Goal: Task Accomplishment & Management: Complete application form

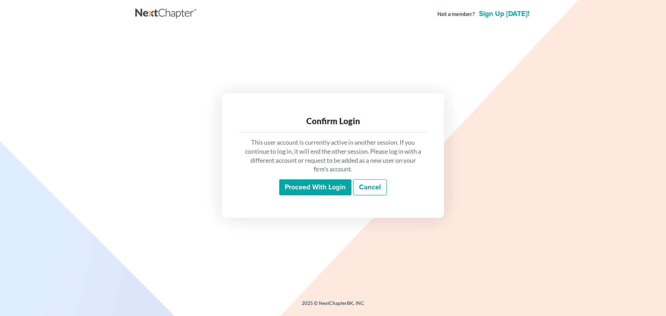
click at [311, 184] on input "Proceed with login" at bounding box center [315, 187] width 72 height 16
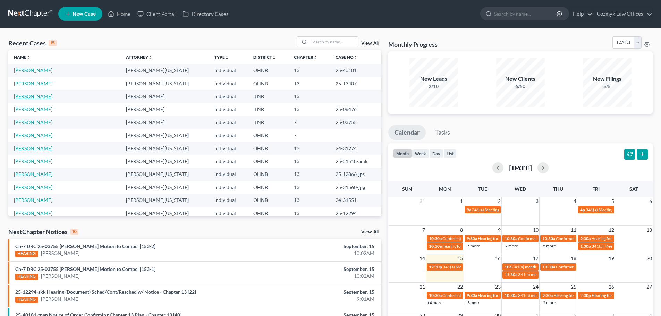
click at [25, 97] on link "[PERSON_NAME]" at bounding box center [33, 96] width 39 height 6
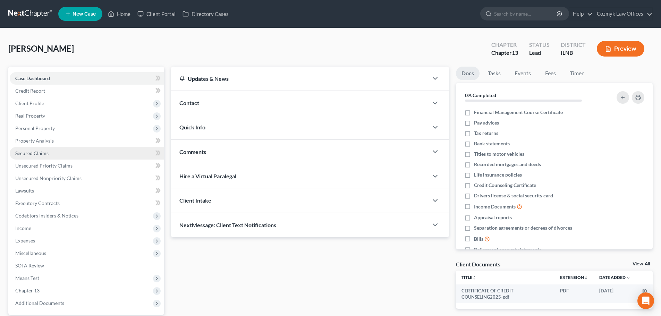
click at [54, 152] on link "Secured Claims" at bounding box center [87, 153] width 154 height 12
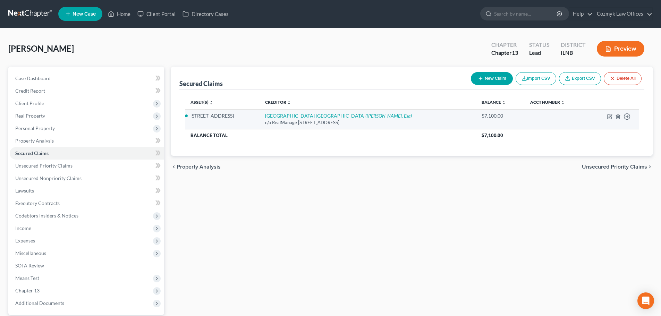
click at [372, 114] on icon "(Julie Jacobson, Esq)" at bounding box center [388, 116] width 47 height 6
select select "14"
select select "4"
select select "0"
select select "1"
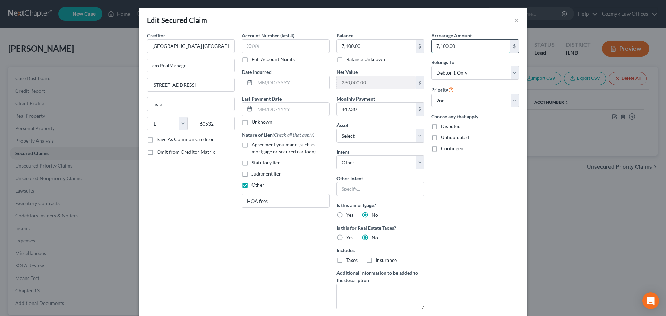
click at [436, 45] on input "7,100.00" at bounding box center [471, 46] width 79 height 13
type input "8,100.00"
click at [492, 225] on div "Arrearage Amount 8,100.00 $ Belongs To * Select Debtor 1 Only Debtor 2 Only Deb…" at bounding box center [475, 173] width 95 height 283
click at [340, 47] on input "7,100.00" at bounding box center [376, 46] width 79 height 13
type input "8,100"
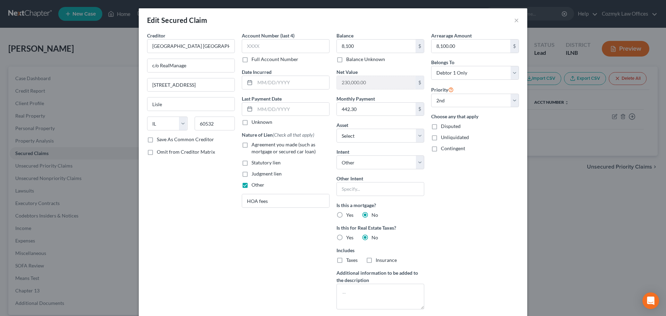
click at [460, 191] on div "Arrearage Amount 8,100.00 $ Belongs To * Select Debtor 1 Only Debtor 2 Only Deb…" at bounding box center [475, 173] width 95 height 283
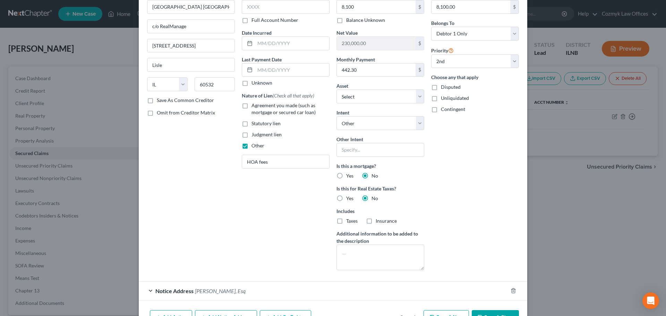
scroll to position [67, 0]
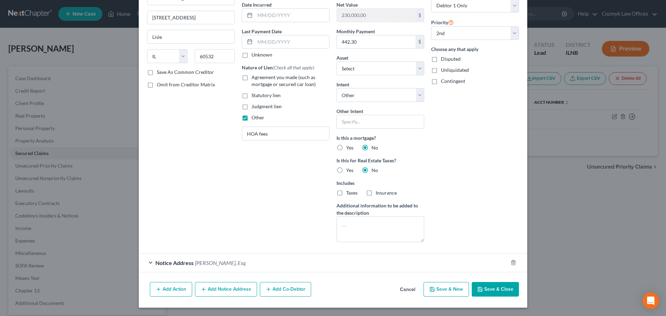
click at [489, 285] on button "Save & Close" at bounding box center [495, 289] width 47 height 15
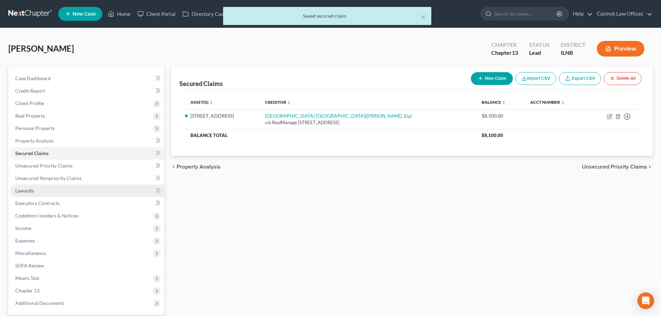
click at [29, 188] on span "Lawsuits" at bounding box center [24, 191] width 19 height 6
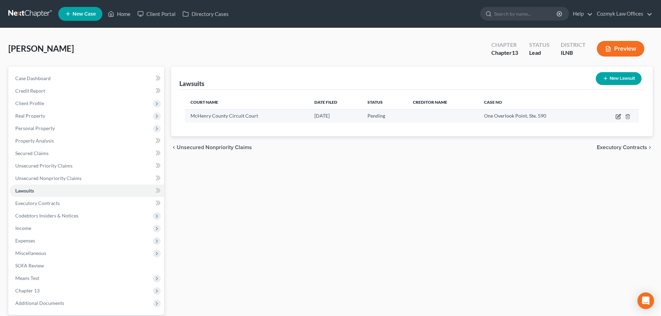
click at [619, 116] on icon "button" at bounding box center [619, 117] width 6 height 6
select select "0"
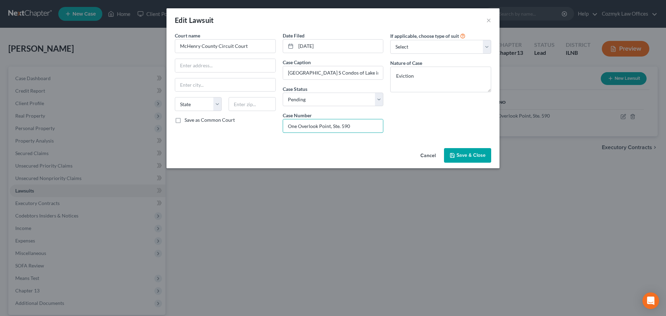
drag, startPoint x: 364, startPoint y: 129, endPoint x: 280, endPoint y: 132, distance: 84.4
click at [280, 132] on div "Date Filed 08/18/2025 Case Caption Wood Creek Village S Condos of Lake in the H…" at bounding box center [333, 85] width 108 height 107
click at [470, 157] on span "Save & Close" at bounding box center [471, 155] width 29 height 6
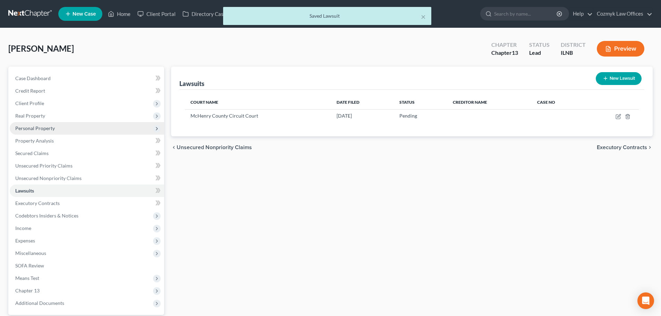
click at [27, 130] on span "Personal Property" at bounding box center [35, 128] width 40 height 6
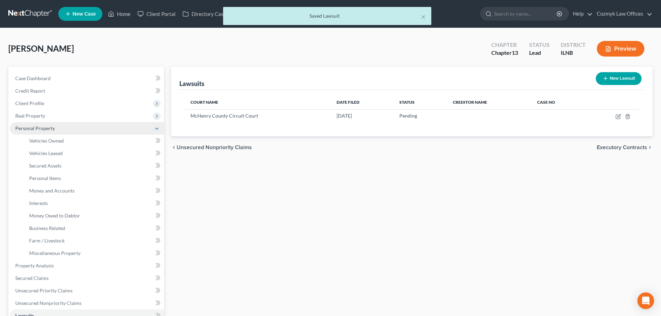
click at [25, 126] on span "Personal Property" at bounding box center [35, 128] width 40 height 6
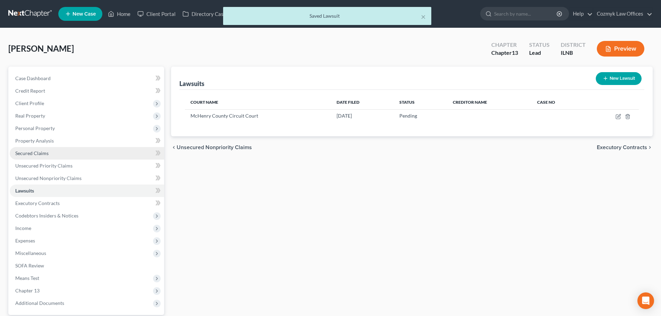
click at [35, 151] on span "Secured Claims" at bounding box center [31, 153] width 33 height 6
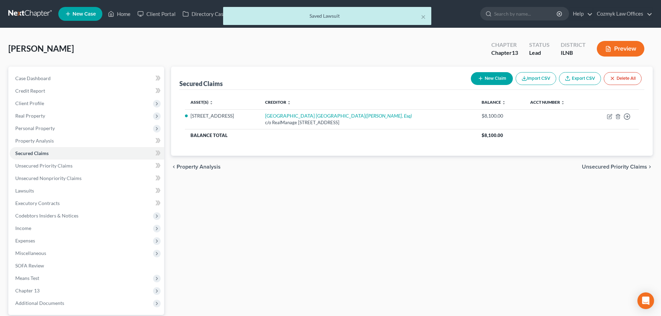
click at [494, 80] on button "New Claim" at bounding box center [492, 78] width 42 height 13
select select "0"
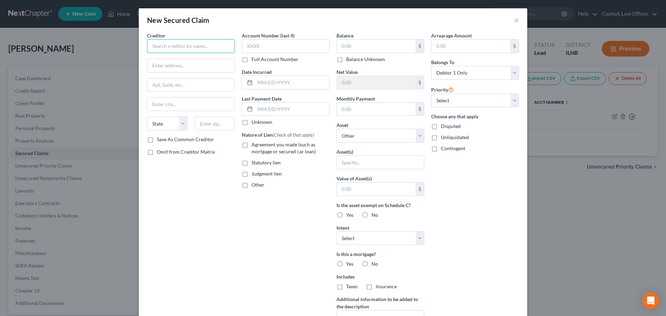
click at [224, 50] on input "text" at bounding box center [191, 46] width 88 height 14
type input "McHenry County Tax"
click at [475, 104] on select "Select 1st 2nd 3rd 4th 5th 6th 7th 8th 9th 10th 11th 12th 13th 14th 15th 16th 1…" at bounding box center [475, 101] width 88 height 14
select select "0"
click at [431, 94] on select "Select 1st 2nd 3rd 4th 5th 6th 7th 8th 9th 10th 11th 12th 13th 14th 15th 16th 1…" at bounding box center [475, 101] width 88 height 14
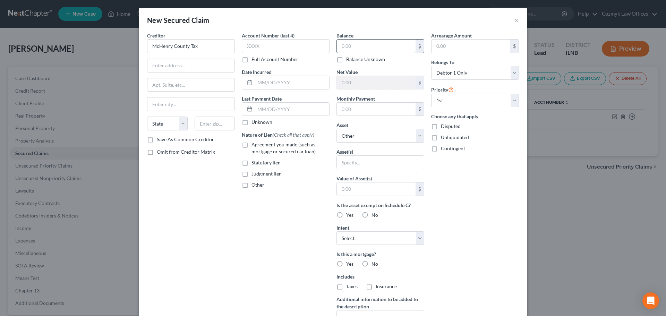
click at [345, 48] on input "text" at bounding box center [376, 46] width 79 height 13
type input "16,920.50"
click at [438, 50] on input "text" at bounding box center [471, 46] width 79 height 13
type input "16,920.50"
click at [361, 112] on input "text" at bounding box center [376, 109] width 79 height 13
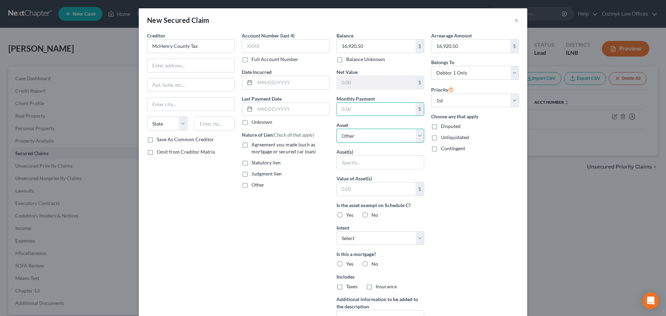
click at [349, 139] on select "Select Other Multiple Assets BMO Bank (Checking Account) - $0.0 Electronics - T…" at bounding box center [381, 136] width 88 height 14
click at [337, 129] on select "Select Other Multiple Assets BMO Bank (Checking Account) - $0.0 Electronics - T…" at bounding box center [381, 136] width 88 height 14
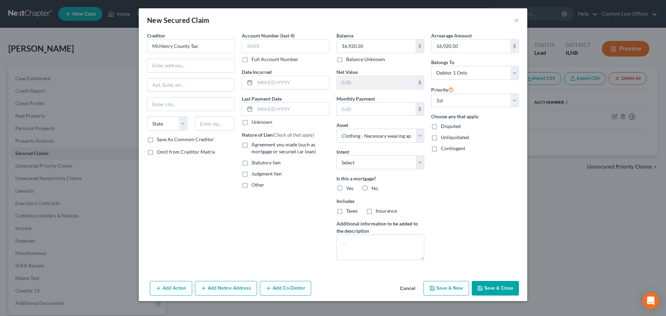
click at [364, 202] on label "Includes" at bounding box center [381, 200] width 88 height 7
click at [348, 132] on select "Select Other Multiple Assets BMO Bank (Checking Account) - $0.0 Electronics - T…" at bounding box center [381, 136] width 88 height 14
select select "6"
click at [337, 129] on select "Select Other Multiple Assets BMO Bank (Checking Account) - $0.0 Electronics - T…" at bounding box center [381, 136] width 88 height 14
click at [358, 163] on select "Select Surrender Redeem Reaffirm Avoid Other" at bounding box center [381, 162] width 88 height 14
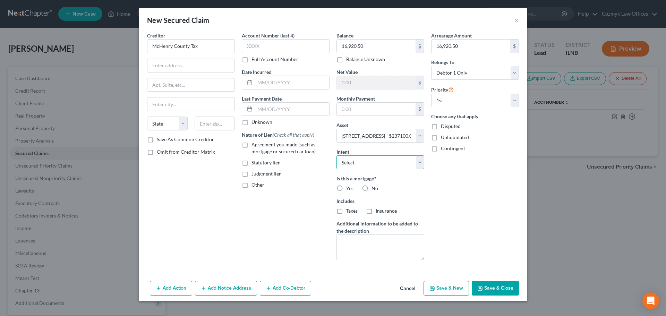
select select "4"
click at [337, 155] on select "Select Surrender Redeem Reaffirm Avoid Other" at bounding box center [381, 162] width 88 height 14
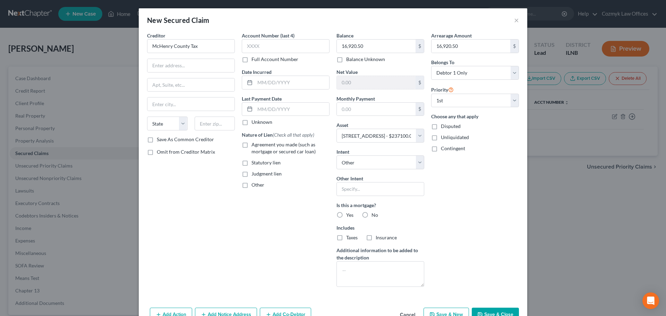
click at [372, 214] on label "No" at bounding box center [375, 215] width 7 height 7
click at [374, 214] on input "No" at bounding box center [376, 214] width 5 height 5
radio input "true"
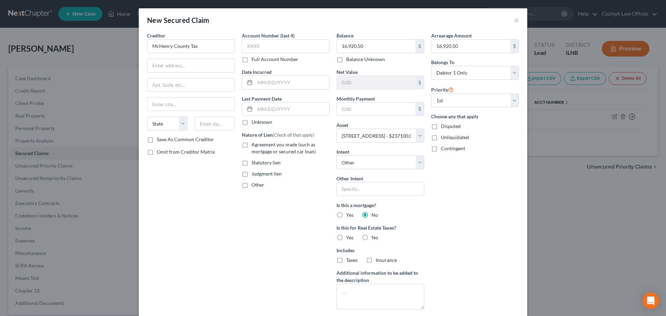
click at [346, 238] on label "Yes" at bounding box center [349, 237] width 7 height 7
click at [349, 238] on input "Yes" at bounding box center [351, 236] width 5 height 5
radio input "true"
click at [188, 48] on input "McHenry County Tax" at bounding box center [191, 46] width 88 height 14
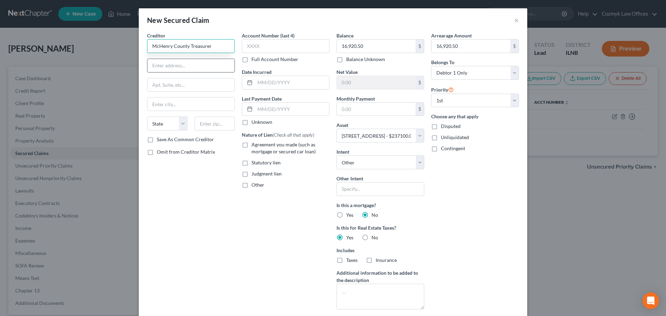
type input "McHenry County Treasurer"
click at [163, 67] on input "text" at bounding box center [191, 65] width 87 height 13
type input "PO Box 8730"
type input "60197"
type input "Carol Stream"
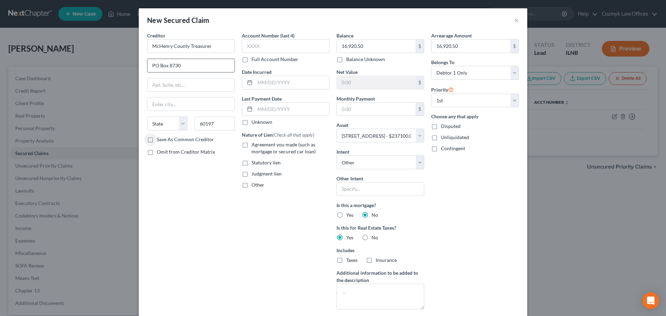
select select "14"
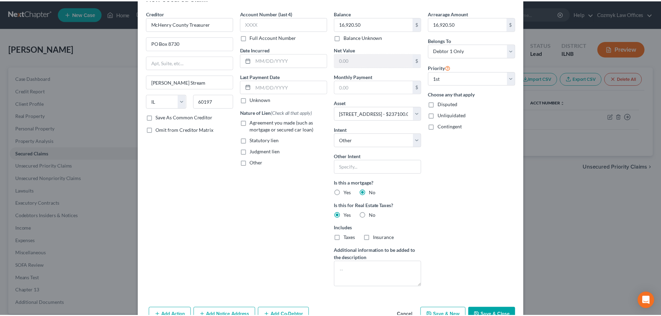
scroll to position [35, 0]
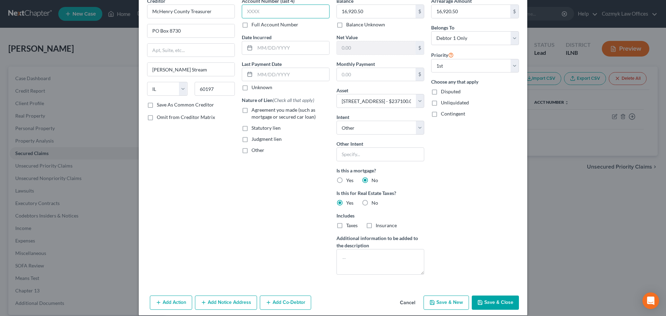
click at [261, 10] on input "text" at bounding box center [286, 12] width 88 height 14
type input "6009"
click at [277, 51] on input "text" at bounding box center [292, 47] width 74 height 13
type input "2021-2024"
click at [252, 127] on label "Statutory lien" at bounding box center [266, 128] width 29 height 7
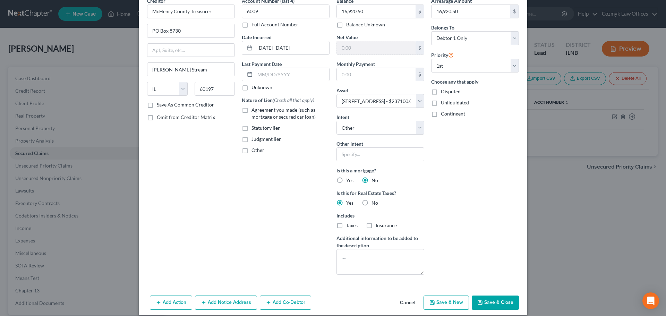
click at [254, 127] on input "Statutory lien" at bounding box center [256, 127] width 5 height 5
checkbox input "true"
click at [252, 150] on label "Other" at bounding box center [258, 150] width 13 height 7
click at [254, 150] on input "Other" at bounding box center [256, 149] width 5 height 5
checkbox input "true"
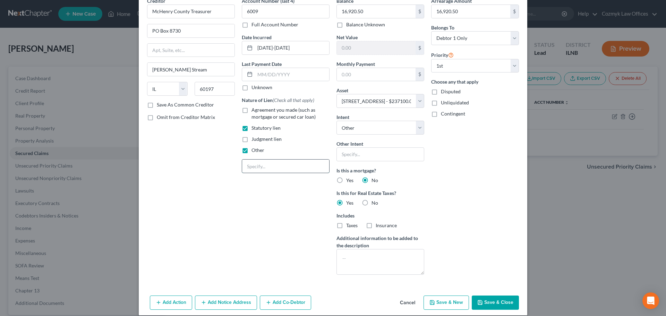
click at [258, 166] on input "text" at bounding box center [285, 166] width 87 height 13
type input "Property taxes"
click at [217, 201] on div "Creditor * McHenry County Treasurer PO Box 8730 Carol Stream State AL AK AR AZ …" at bounding box center [191, 138] width 95 height 283
click at [487, 305] on button "Save & Close" at bounding box center [495, 303] width 47 height 15
select select
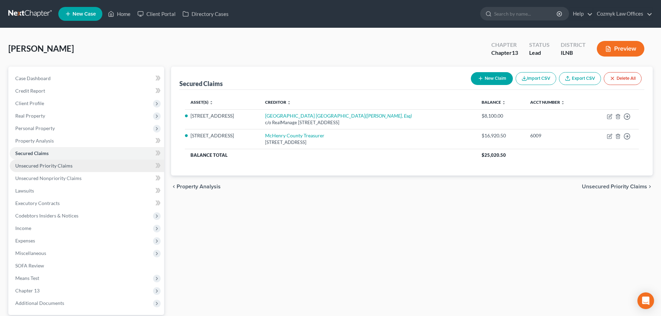
click at [79, 169] on link "Unsecured Priority Claims" at bounding box center [87, 166] width 154 height 12
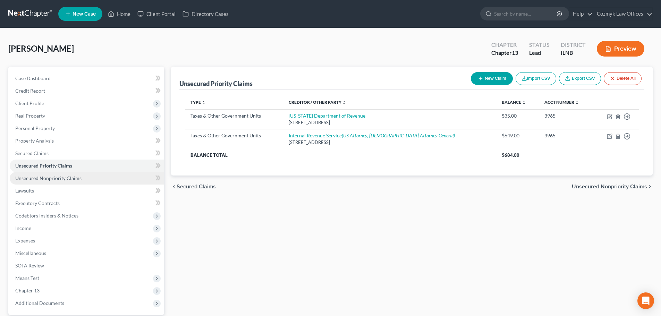
click at [91, 176] on link "Unsecured Nonpriority Claims" at bounding box center [87, 178] width 154 height 12
